Goal: Task Accomplishment & Management: Manage account settings

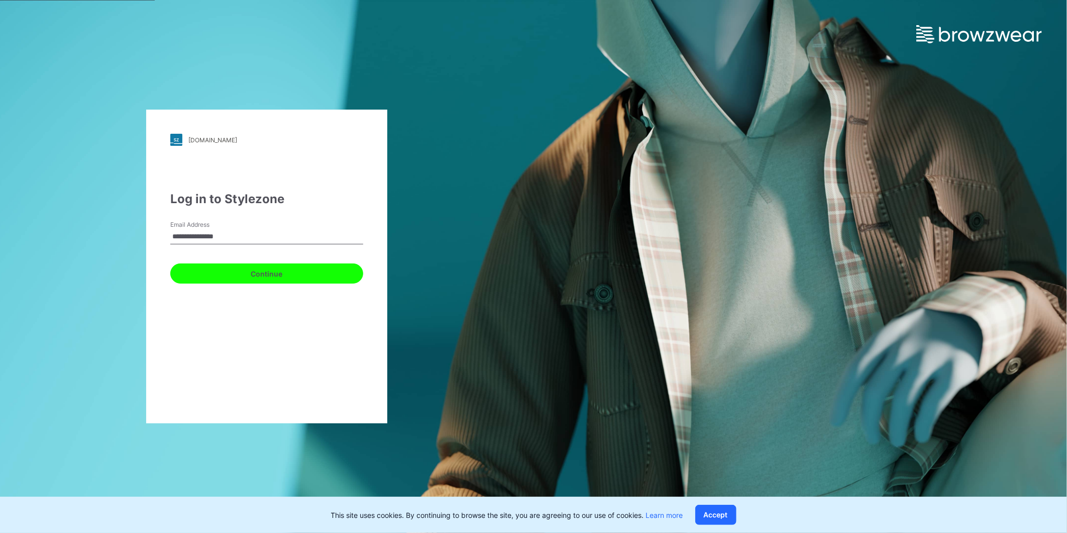
click at [304, 266] on button "Continue" at bounding box center [266, 273] width 193 height 20
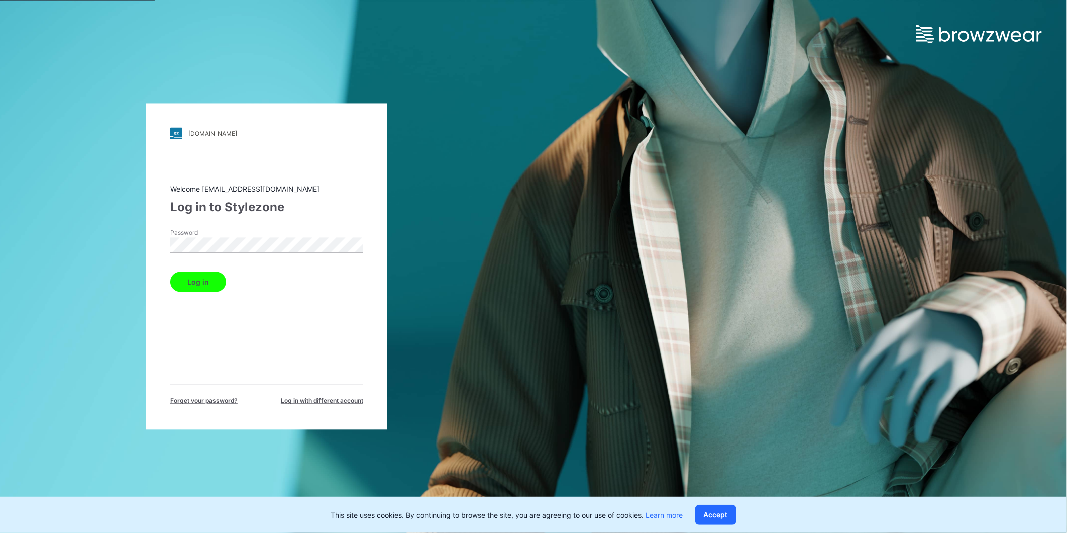
click at [170, 272] on button "Log in" at bounding box center [198, 282] width 56 height 20
